Goal: Find specific fact: Find specific fact

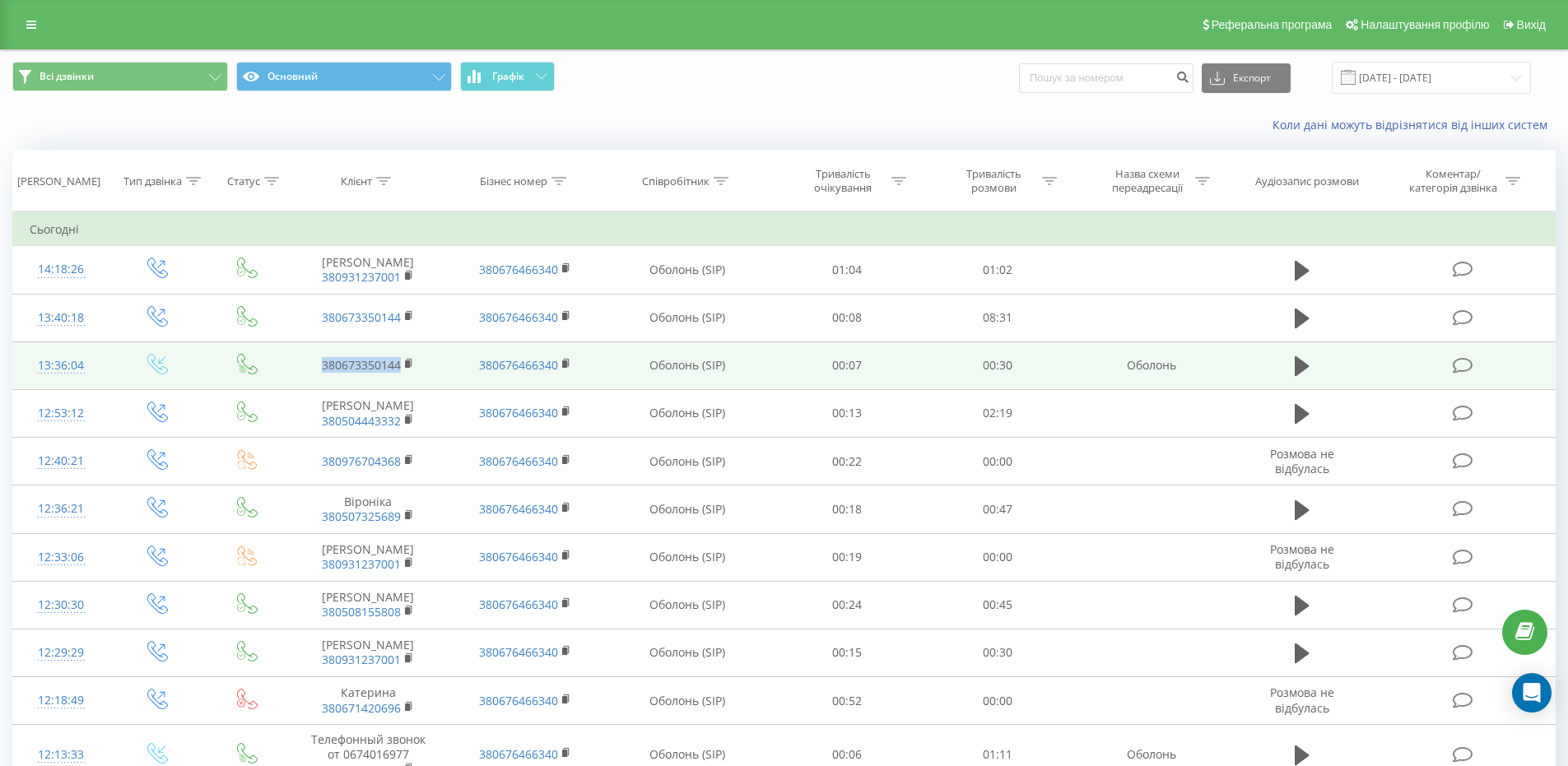
drag, startPoint x: 404, startPoint y: 369, endPoint x: 321, endPoint y: 372, distance: 83.1
click at [321, 372] on td "380673350144" at bounding box center [367, 365] width 156 height 48
drag, startPoint x: 402, startPoint y: 367, endPoint x: 305, endPoint y: 373, distance: 97.2
click at [305, 373] on td "380673350144" at bounding box center [367, 365] width 156 height 48
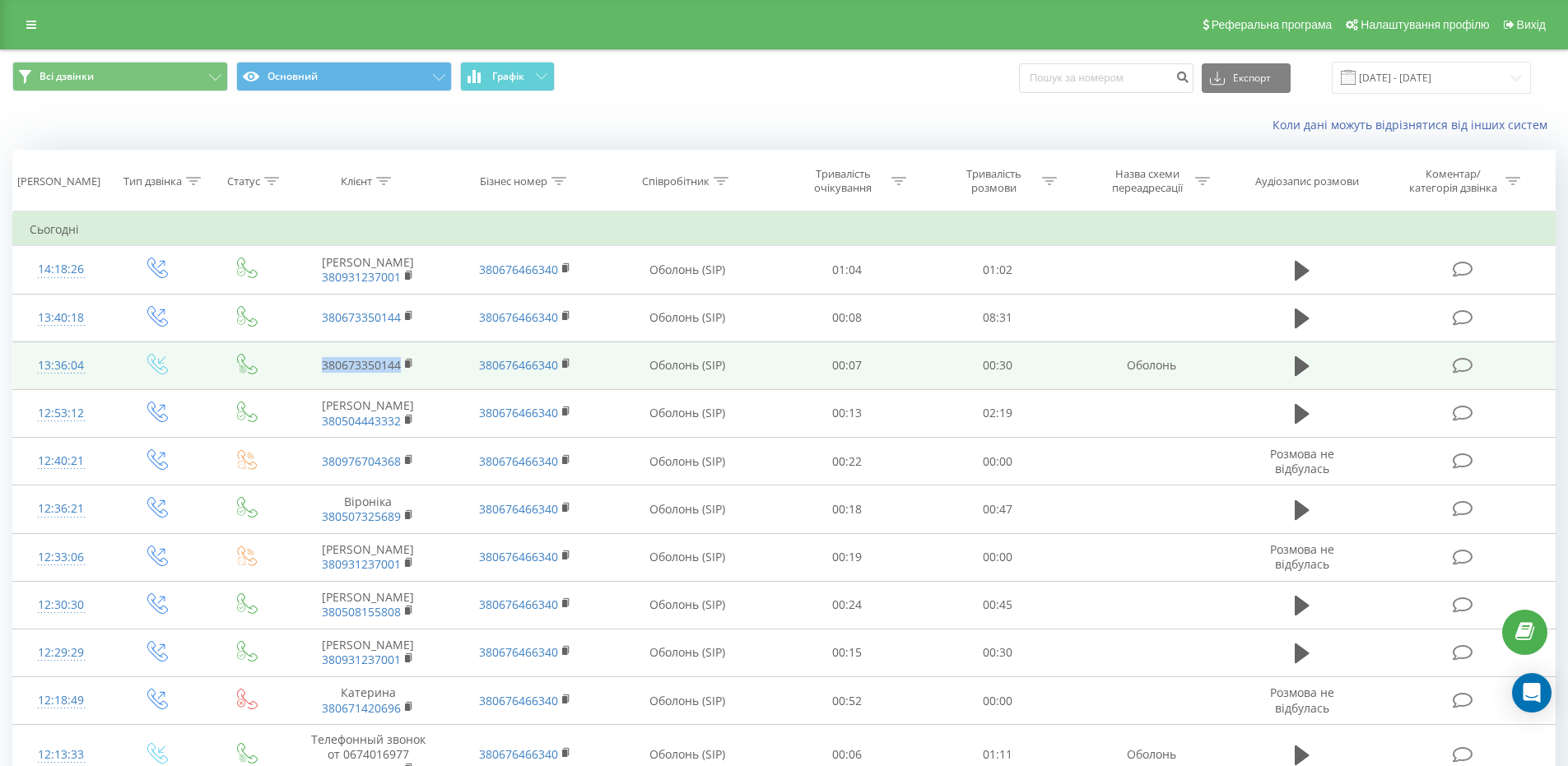
copy link "380673350144"
